Goal: Obtain resource: Download file/media

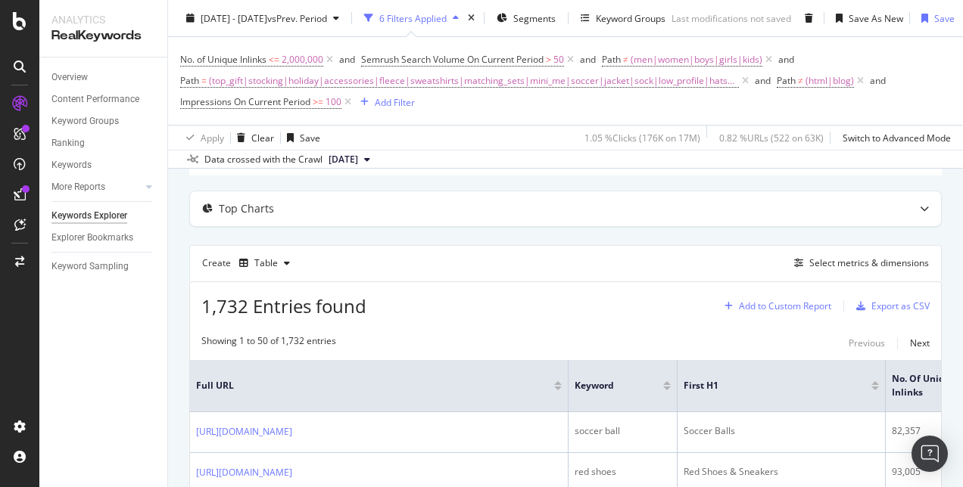
scroll to position [125, 0]
click at [829, 269] on div "Select metrics & dimensions" at bounding box center [869, 263] width 120 height 13
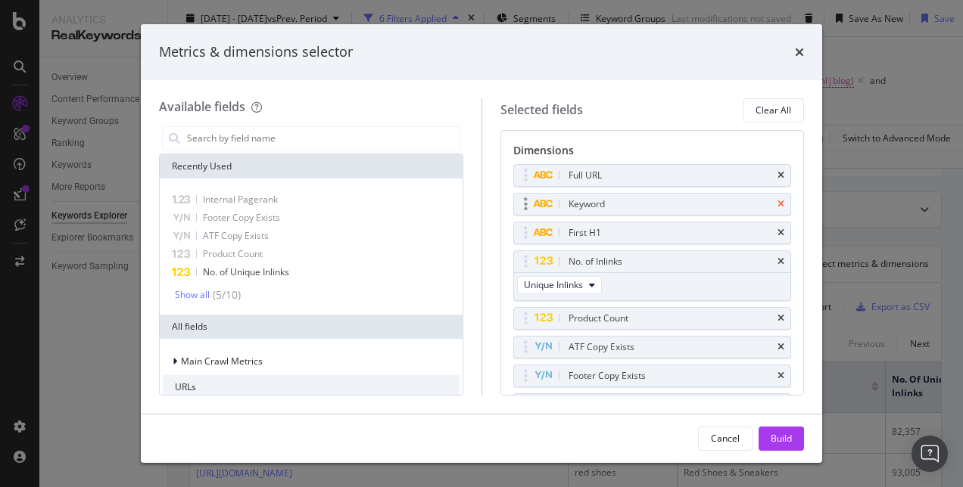
click at [777, 202] on icon "times" at bounding box center [780, 204] width 7 height 9
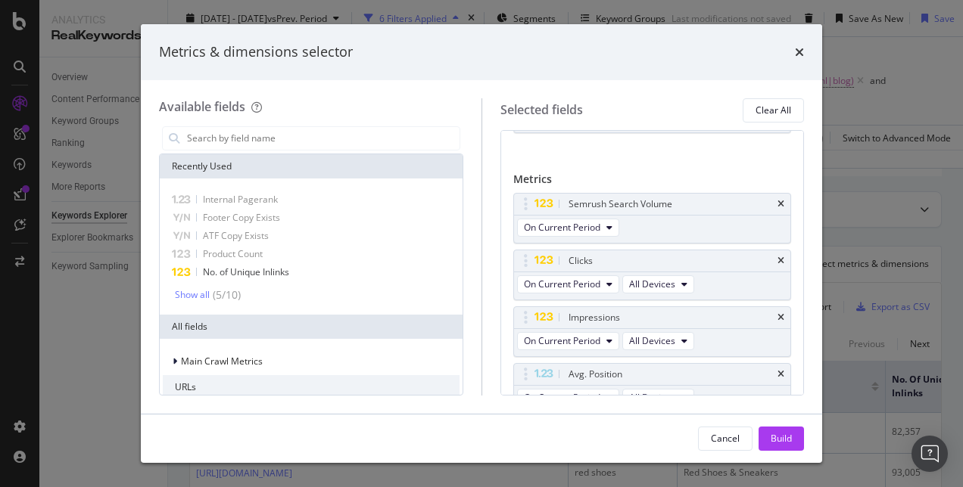
scroll to position [0, 0]
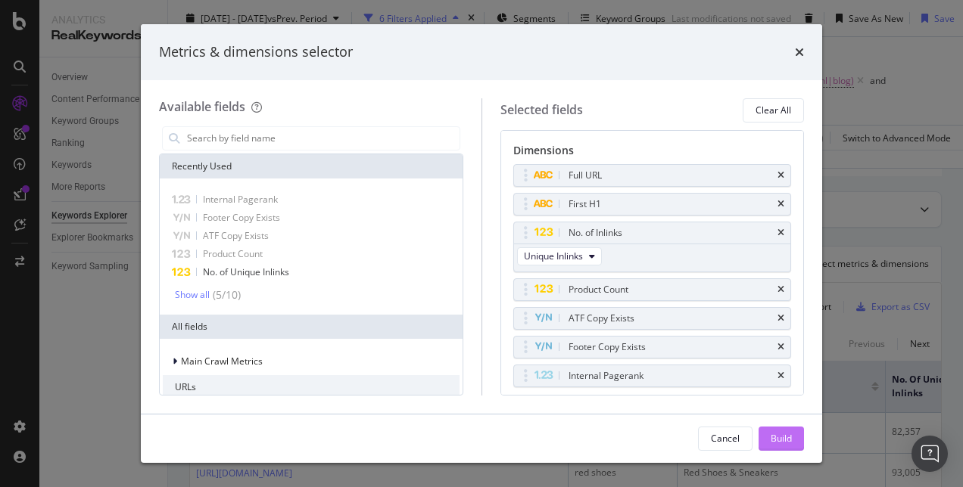
click at [762, 450] on button "Build" at bounding box center [780, 439] width 45 height 24
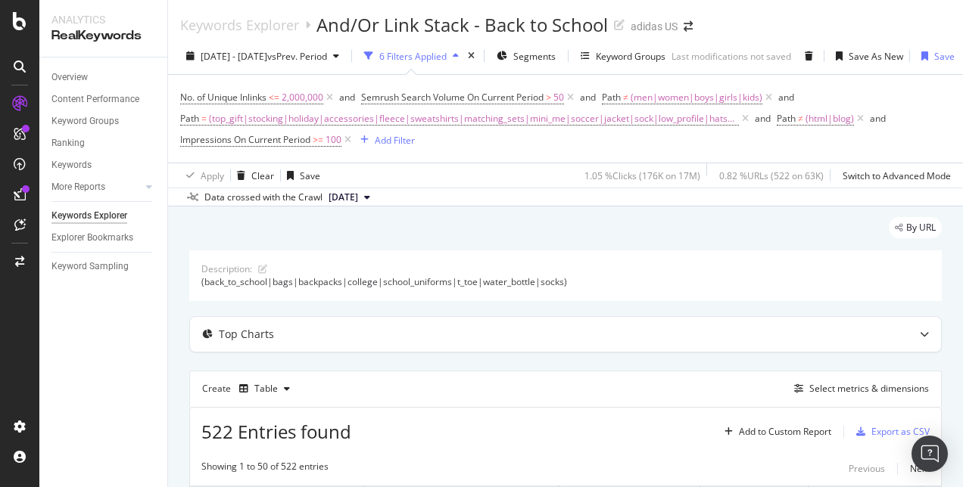
click at [358, 195] on span "[DATE]" at bounding box center [343, 198] width 30 height 14
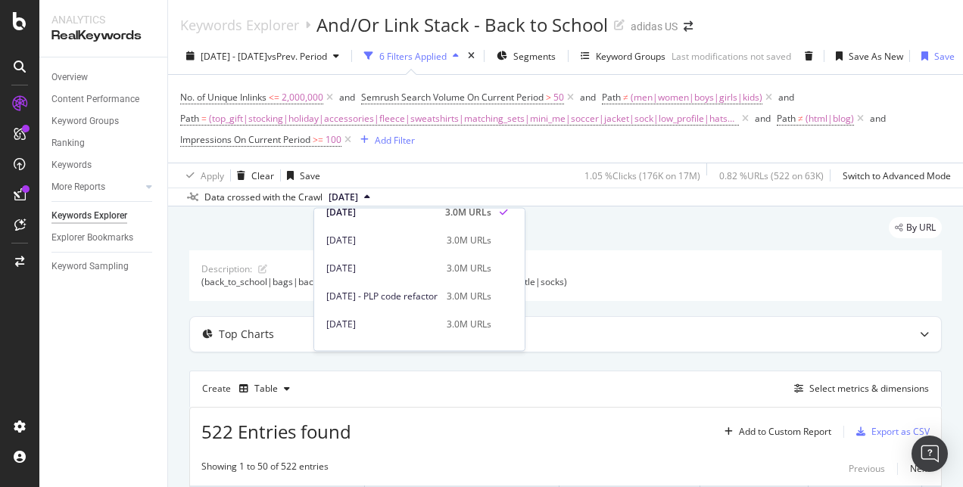
scroll to position [509, 0]
click at [387, 248] on div "[DATE] 3.0M URLs" at bounding box center [419, 241] width 210 height 22
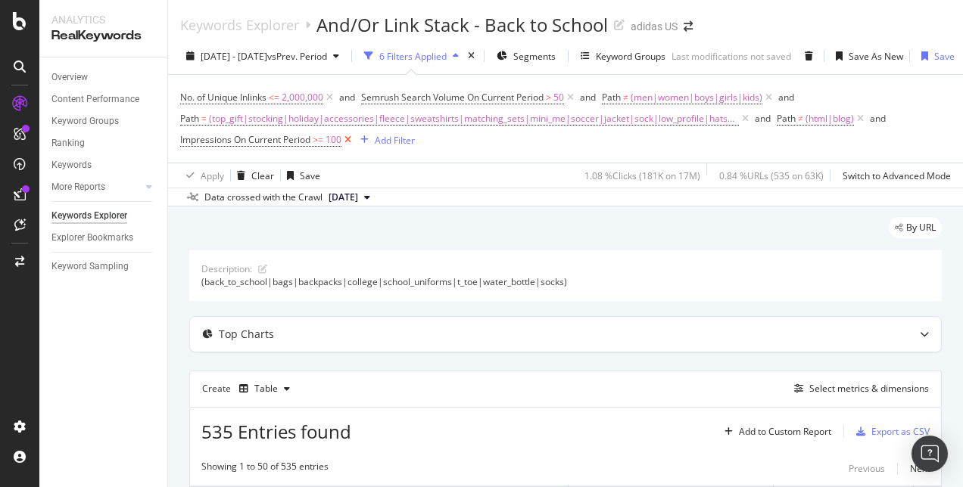
click at [347, 144] on icon at bounding box center [347, 139] width 13 height 15
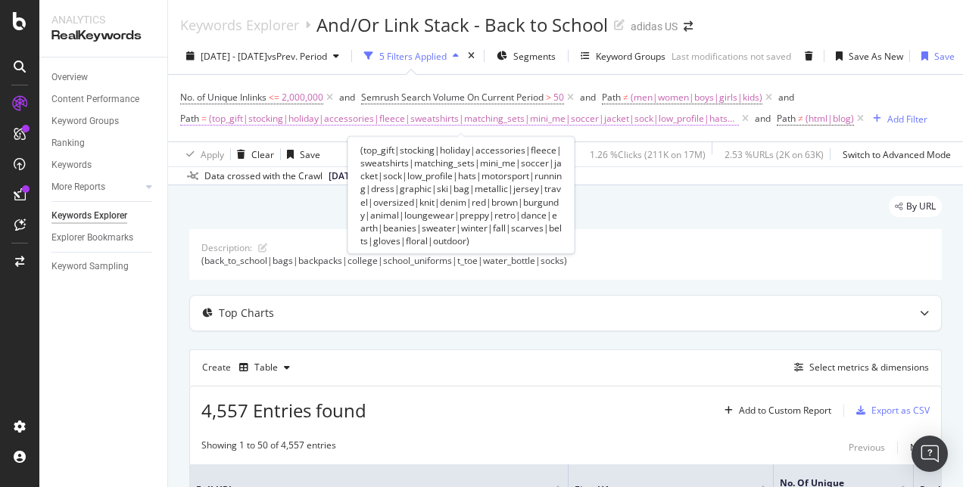
click at [544, 125] on span "(top_gift|stocking|holiday|accessories|fleece|sweatshirts|matching_sets|mini_me…" at bounding box center [474, 118] width 530 height 21
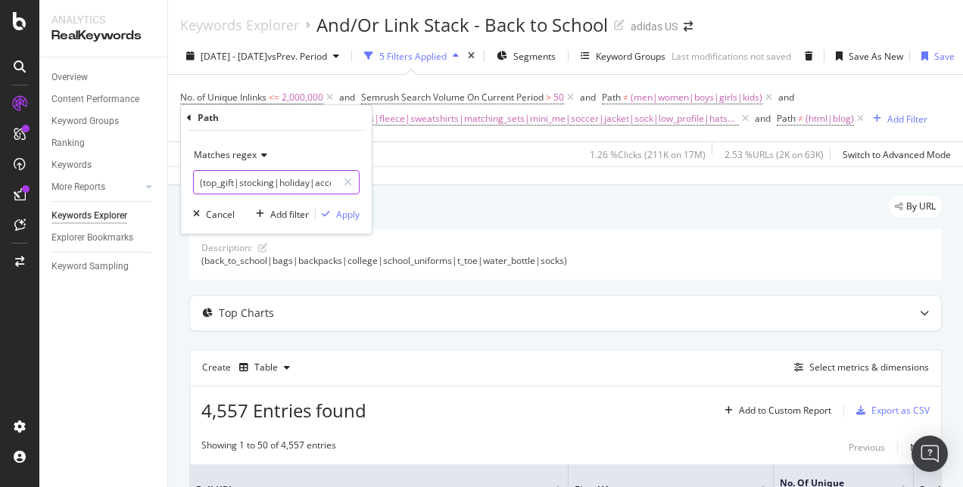
click at [319, 184] on input "(top_gift|stocking|holiday|accessories|fleece|sweatshirts|matching_sets|mini_me…" at bounding box center [265, 182] width 143 height 24
drag, startPoint x: 319, startPoint y: 184, endPoint x: 355, endPoint y: 185, distance: 35.6
click at [355, 185] on div "(top_gift|stocking|holiday|accessories|fleece|sweatshirts|matching_sets|mini_me…" at bounding box center [276, 182] width 166 height 24
click at [311, 192] on input "(top_gift|stocking|holiday|accessories|fleece|sweatshirts|matching_sets|mini_me…" at bounding box center [265, 182] width 143 height 24
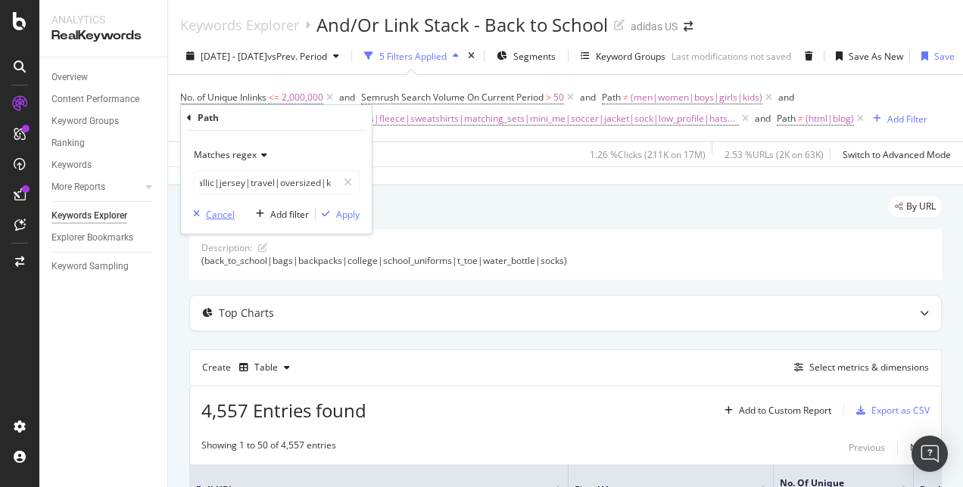
scroll to position [0, 0]
click at [221, 212] on div "Cancel" at bounding box center [220, 214] width 29 height 13
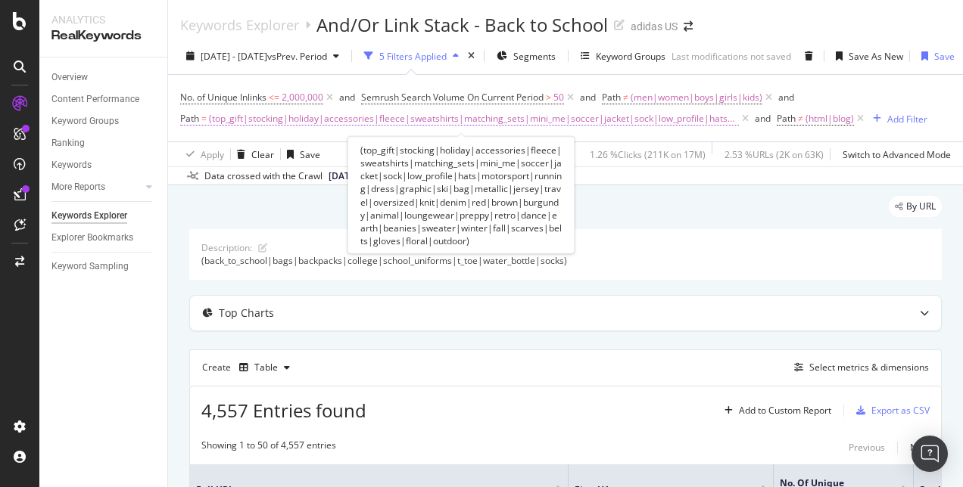
click at [529, 116] on span "(top_gift|stocking|holiday|accessories|fleece|sweatshirts|matching_sets|mini_me…" at bounding box center [474, 118] width 530 height 21
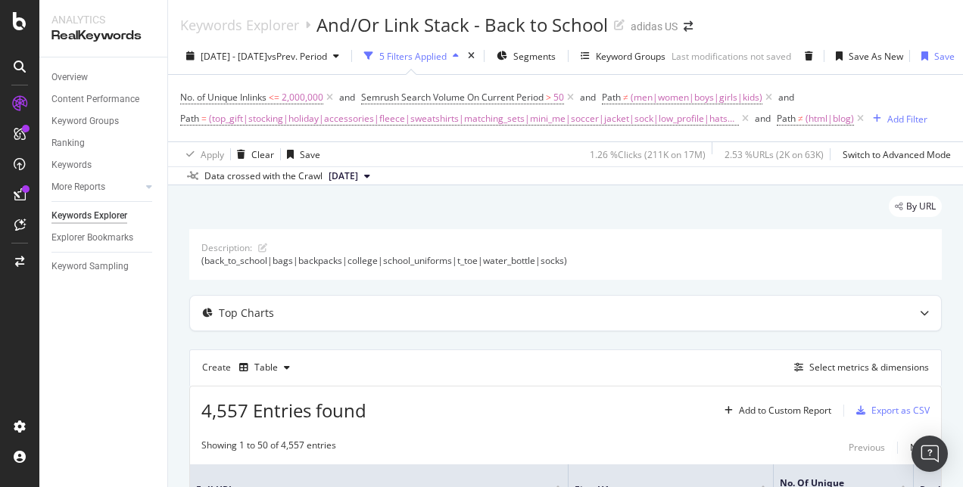
click at [583, 212] on div "By URL" at bounding box center [565, 212] width 752 height 33
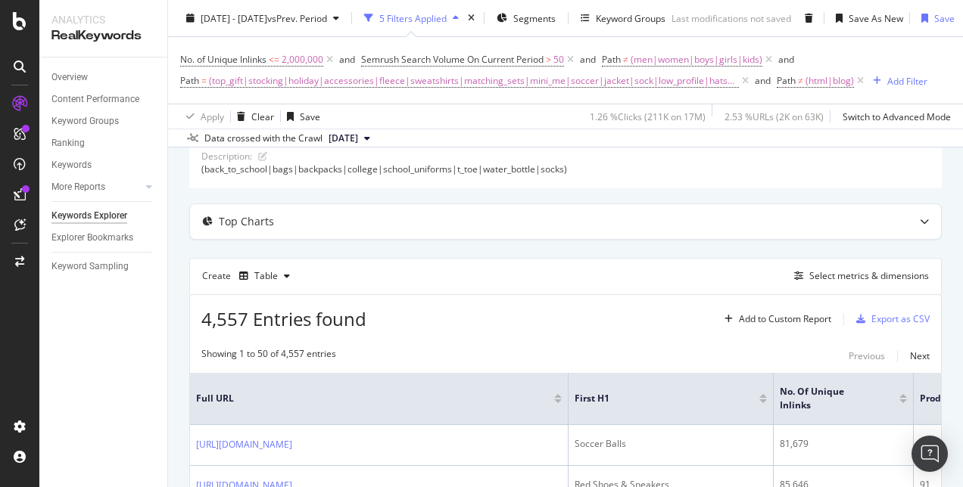
scroll to position [188, 0]
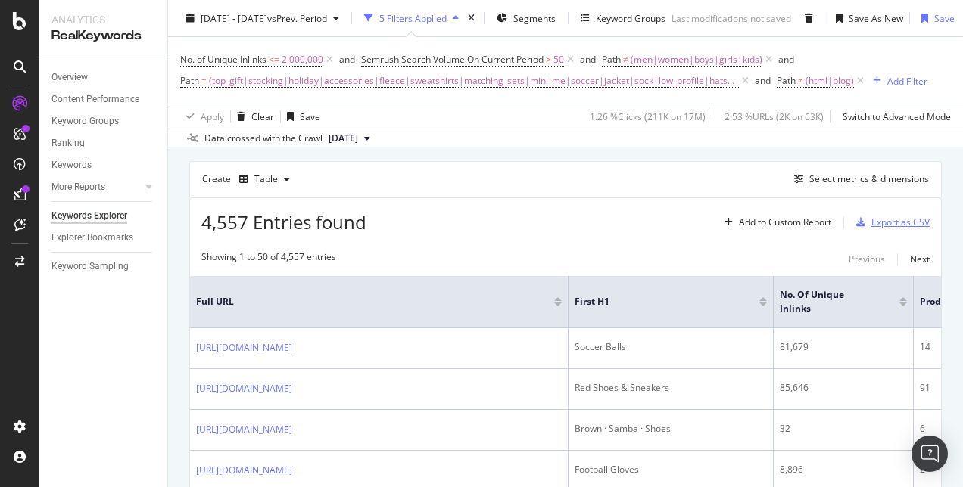
click at [898, 221] on div "Export as CSV" at bounding box center [900, 222] width 58 height 13
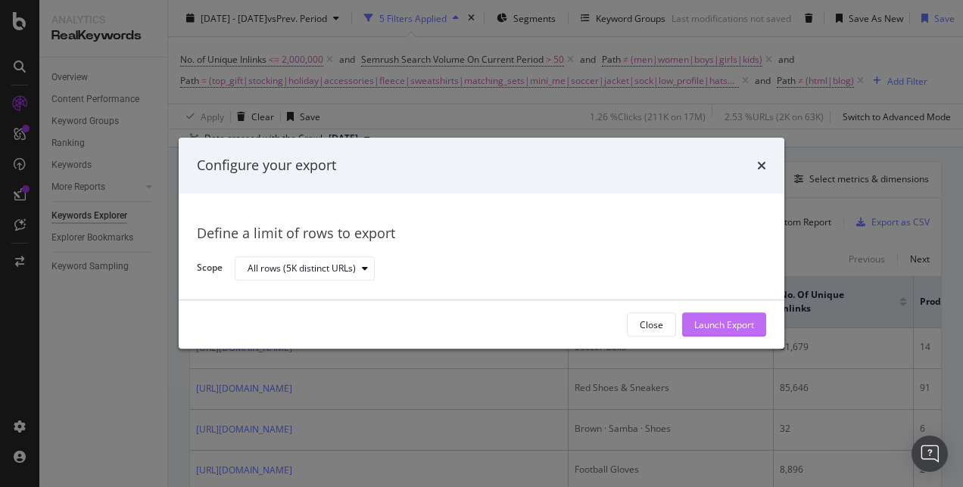
click at [714, 328] on div "Launch Export" at bounding box center [724, 325] width 60 height 13
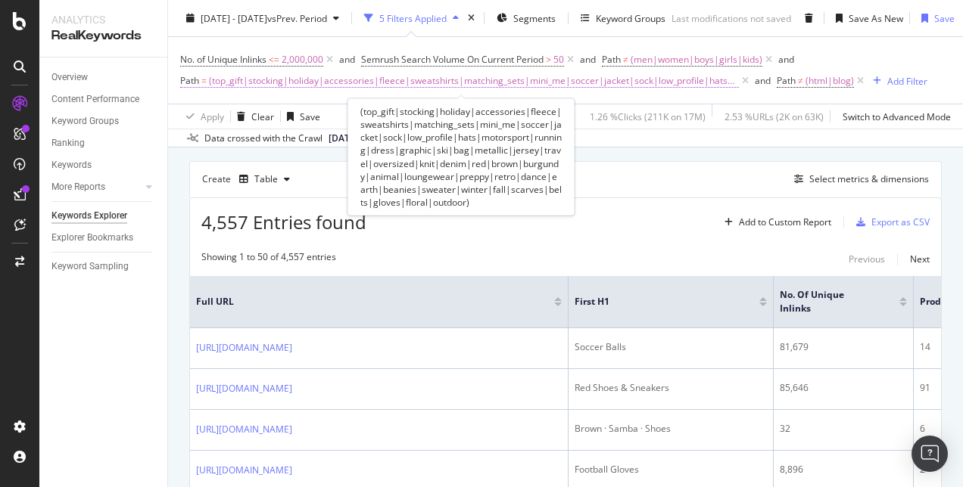
click at [448, 90] on span "(top_gift|stocking|holiday|accessories|fleece|sweatshirts|matching_sets|mini_me…" at bounding box center [474, 80] width 530 height 21
